Goal: Task Accomplishment & Management: Manage account settings

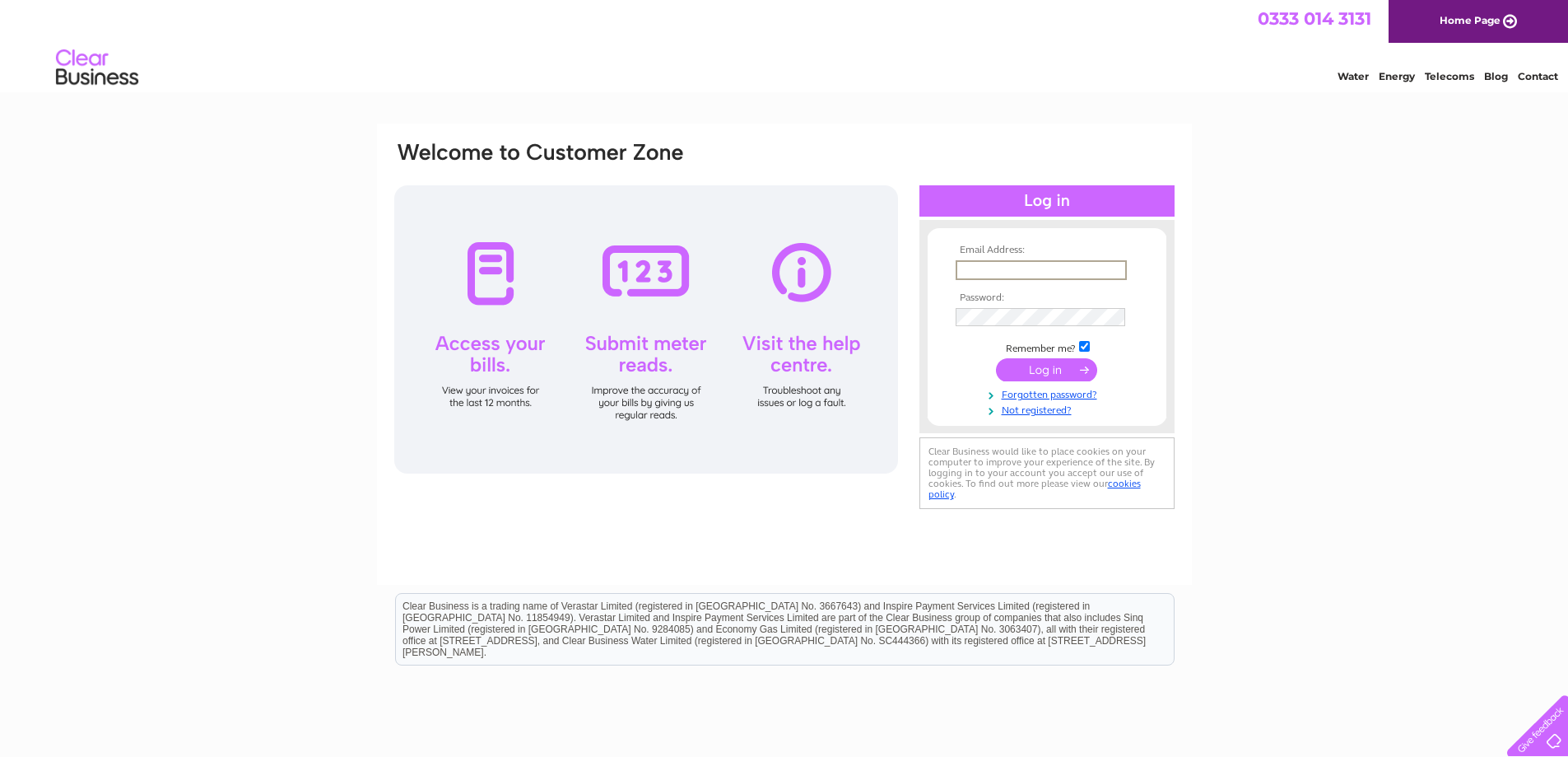
click at [978, 277] on input "text" at bounding box center [1042, 270] width 171 height 19
type input "accounts@pbosscotland.com"
click at [1026, 306] on td at bounding box center [1047, 315] width 191 height 26
click at [996, 358] on input "submit" at bounding box center [1047, 370] width 101 height 23
click at [1069, 372] on input "submit" at bounding box center [1047, 368] width 101 height 23
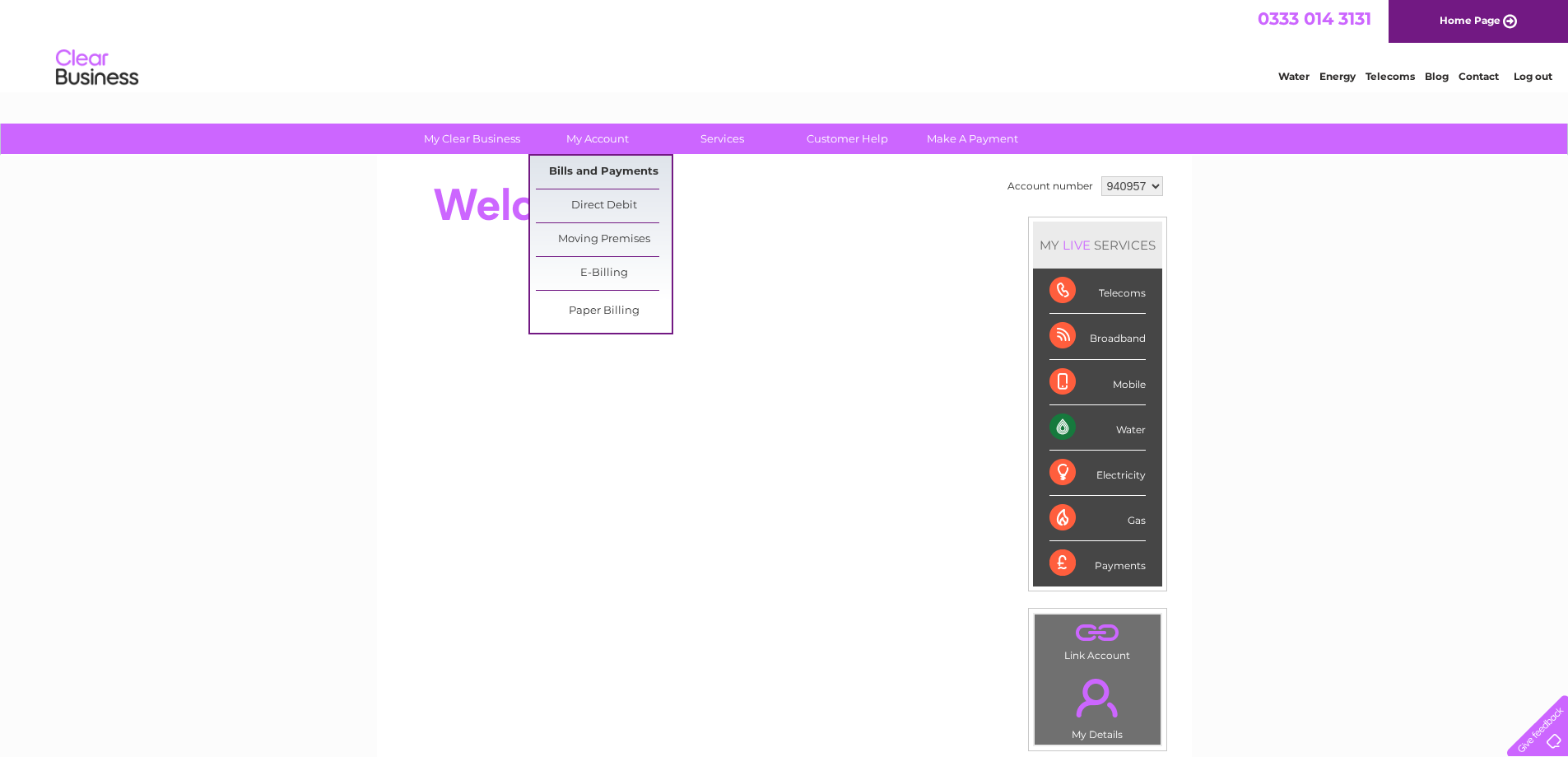
click at [600, 171] on link "Bills and Payments" at bounding box center [604, 172] width 136 height 33
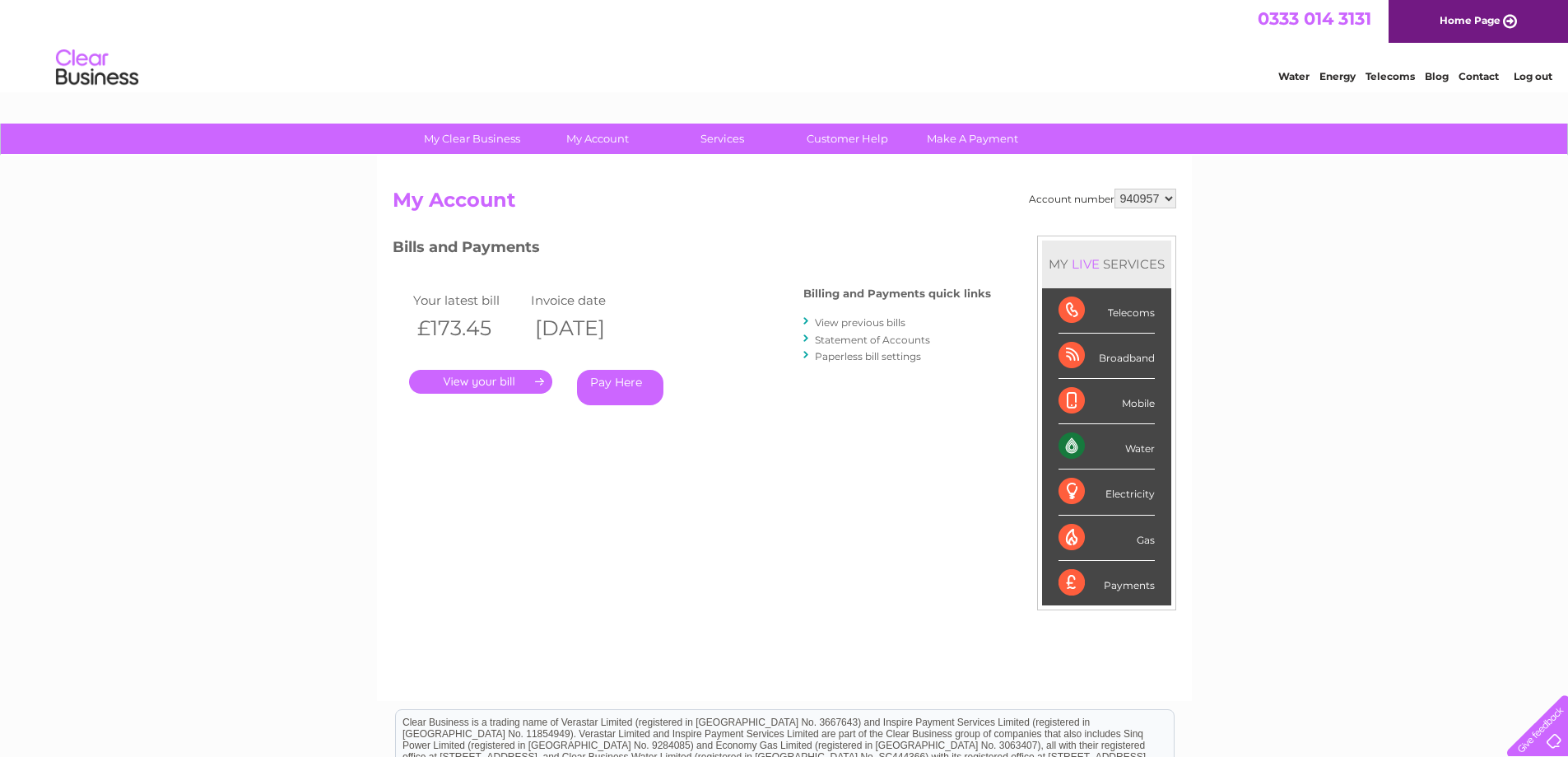
click at [512, 372] on link "." at bounding box center [481, 381] width 143 height 24
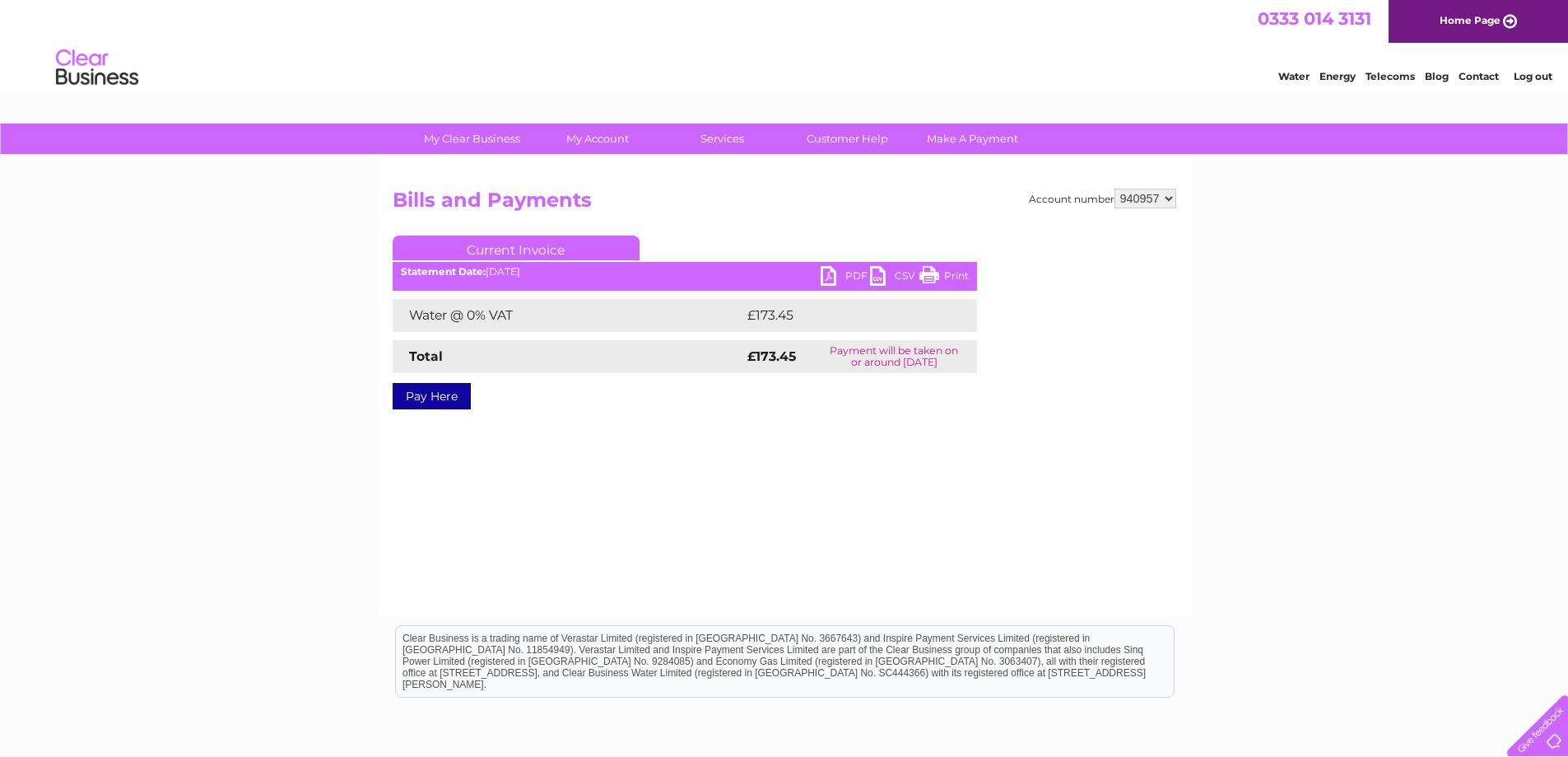
click at [827, 275] on link "PDF" at bounding box center [845, 277] width 50 height 24
